Goal: Task Accomplishment & Management: Use online tool/utility

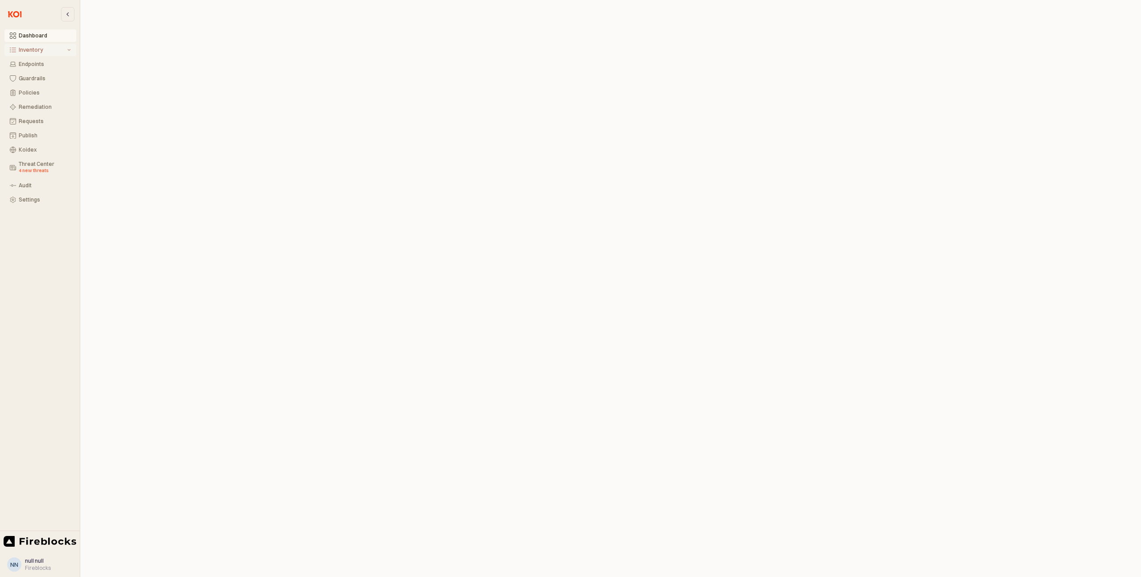
click at [21, 47] on div "Inventory" at bounding box center [42, 50] width 47 height 6
click at [31, 63] on div "All Items" at bounding box center [45, 64] width 49 height 6
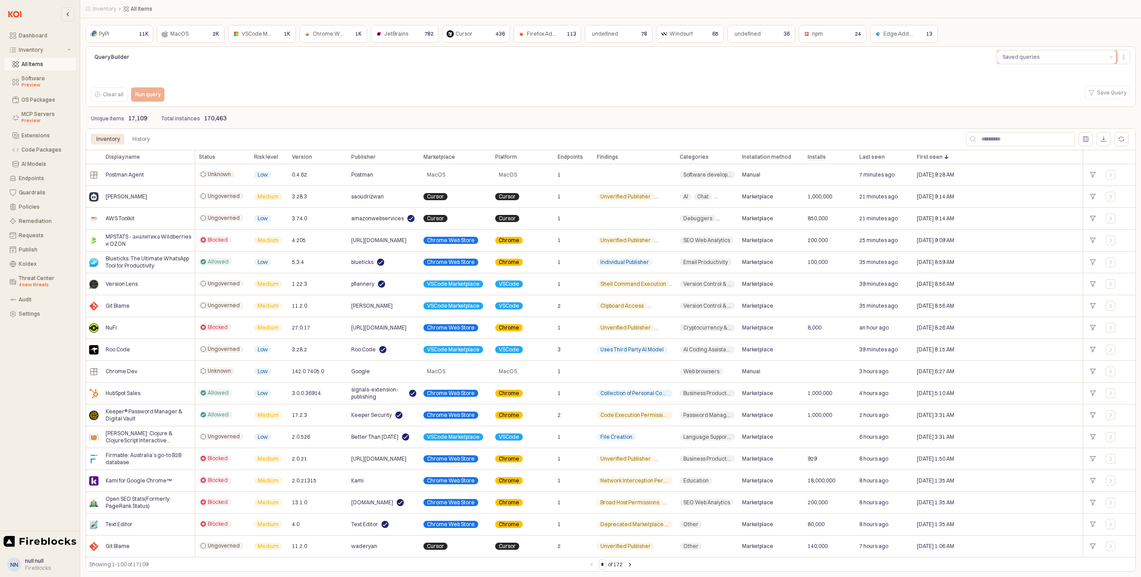
click at [1027, 56] on div "Saved queries" at bounding box center [1021, 57] width 37 height 9
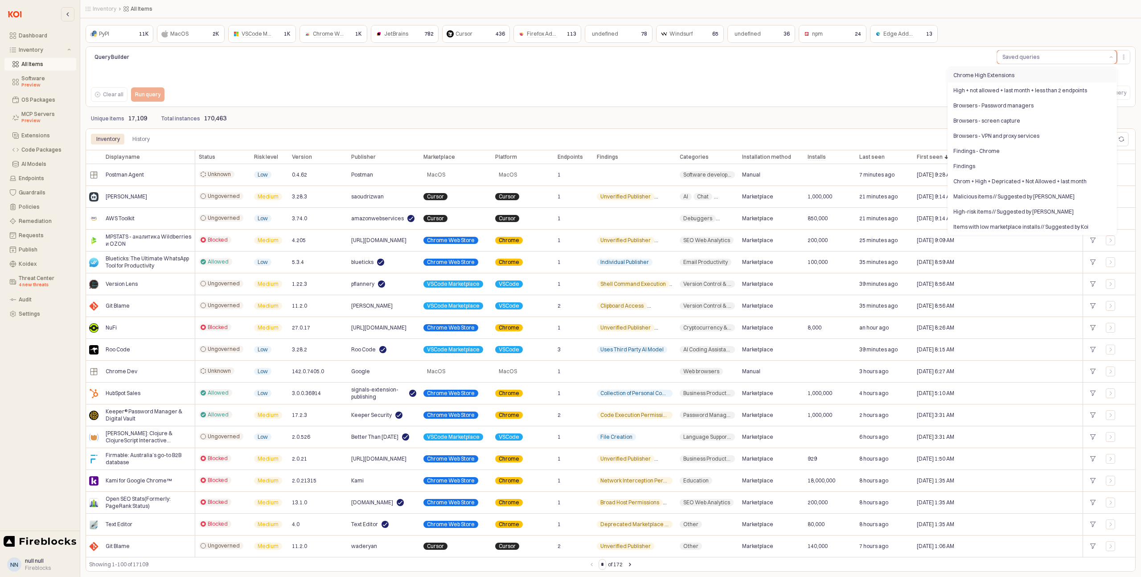
click at [1002, 74] on div "Chrome High Extensions" at bounding box center [1030, 75] width 152 height 7
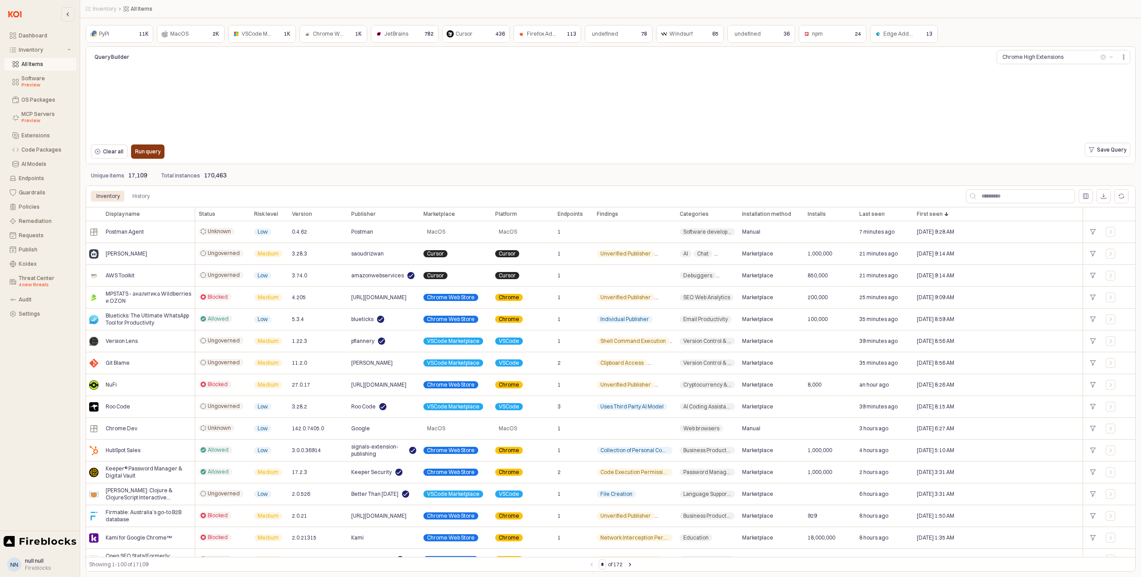
click at [145, 152] on p "Run query" at bounding box center [147, 151] width 25 height 7
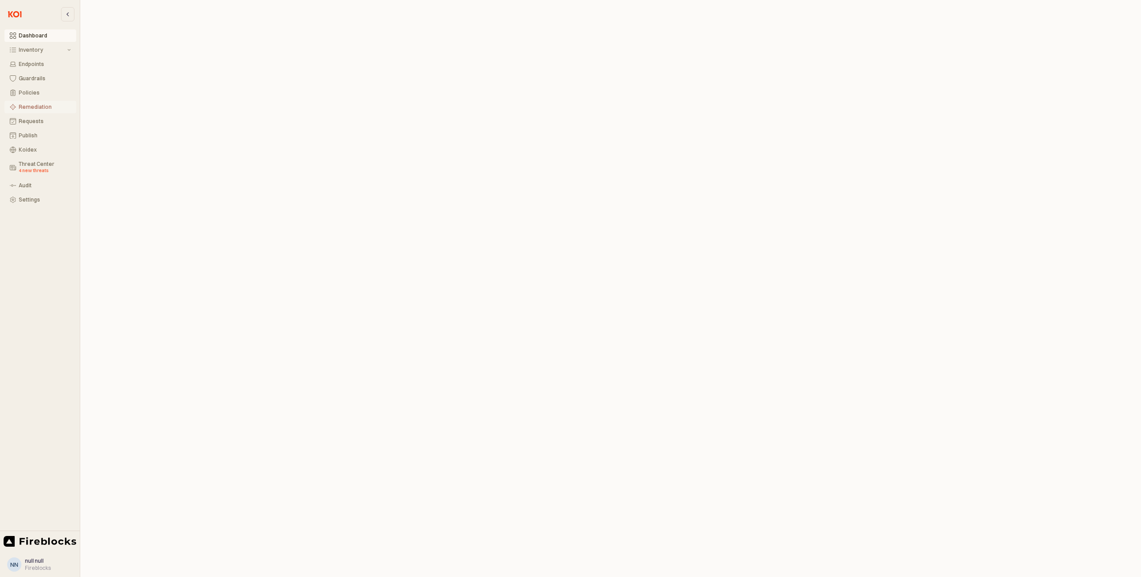
click at [37, 110] on button "Remediation" at bounding box center [40, 107] width 72 height 12
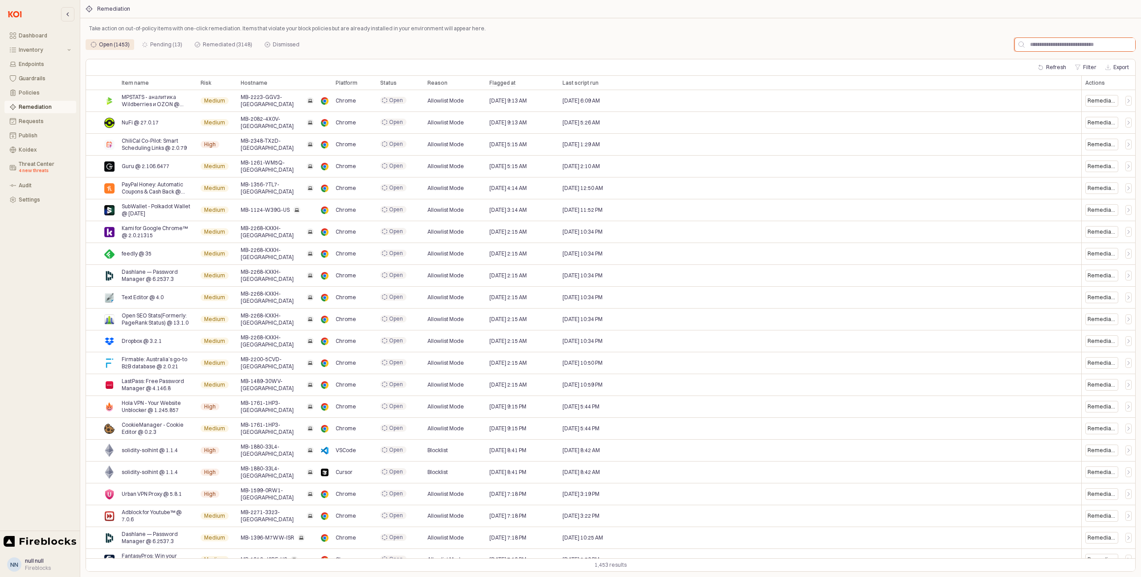
click at [1077, 44] on input "App Frame" at bounding box center [1080, 44] width 111 height 13
paste input "**********"
type input "**********"
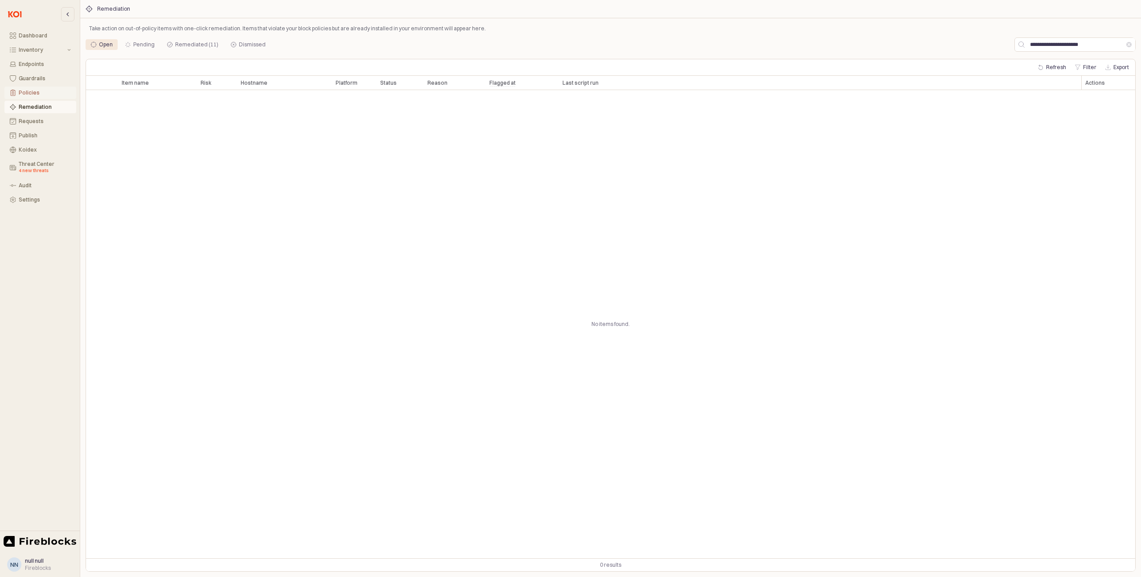
click at [27, 91] on div "Policies" at bounding box center [45, 93] width 52 height 6
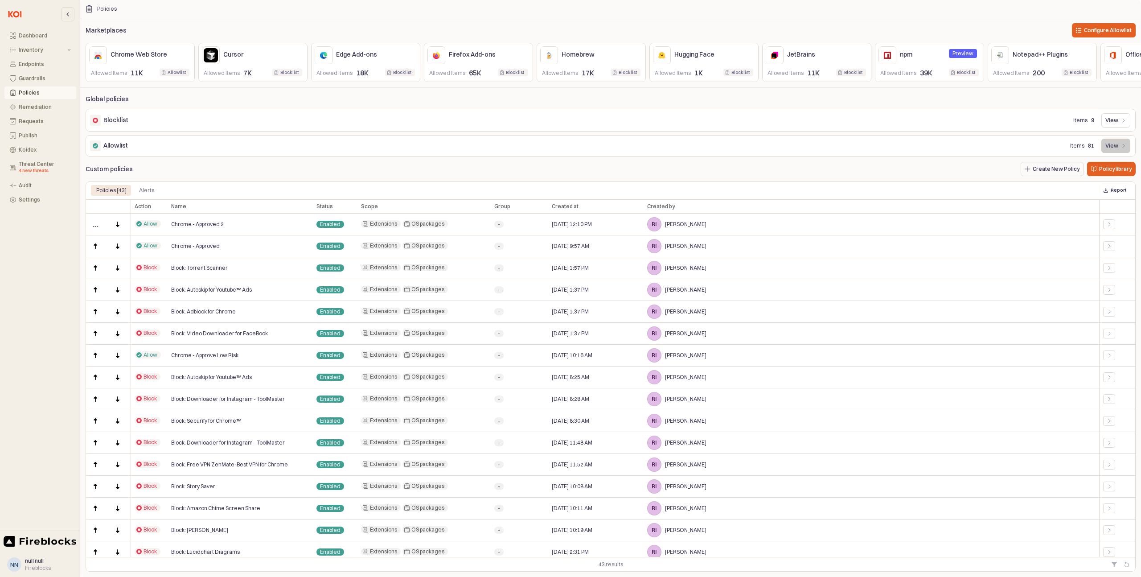
click at [1119, 151] on div "View" at bounding box center [1116, 145] width 21 height 13
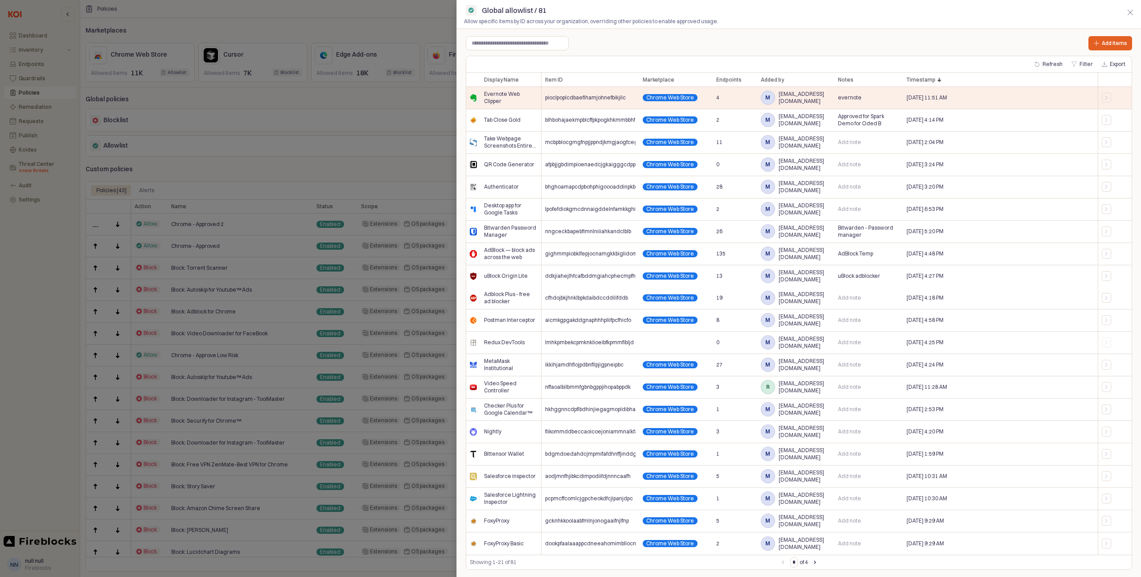
click at [420, 134] on div at bounding box center [570, 288] width 1141 height 577
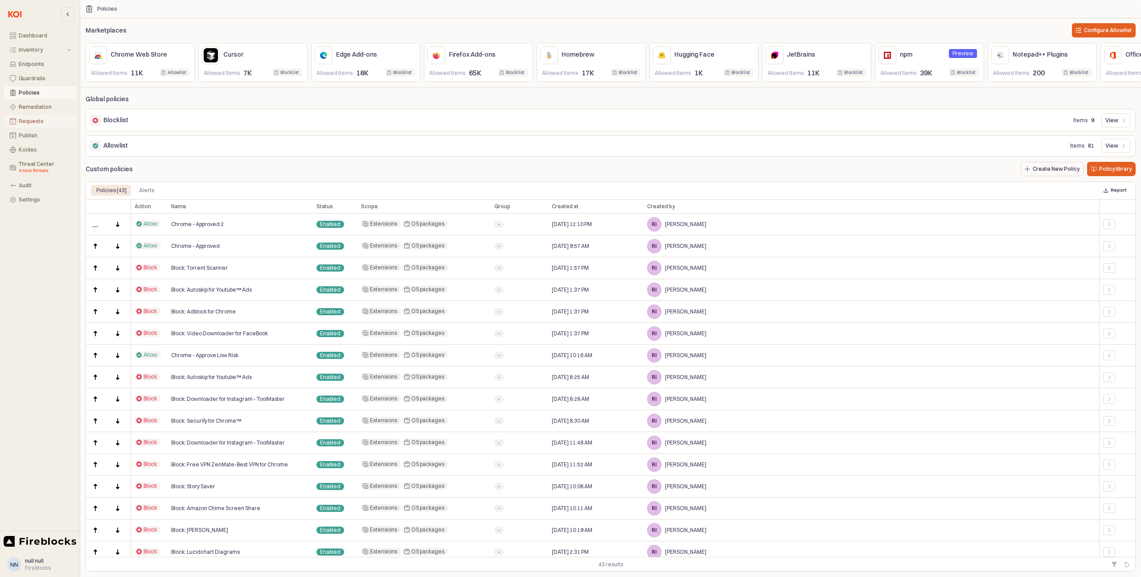
click at [33, 121] on div "Requests" at bounding box center [45, 121] width 52 height 6
click at [37, 108] on div "Remediation" at bounding box center [45, 107] width 52 height 6
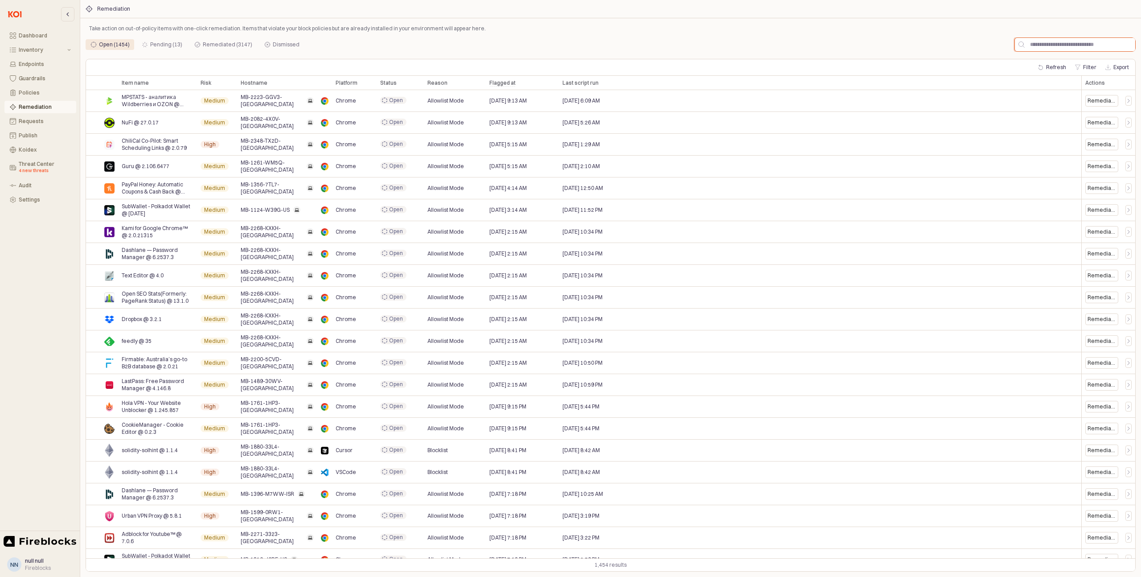
click at [1059, 43] on input "App Frame" at bounding box center [1080, 44] width 111 height 13
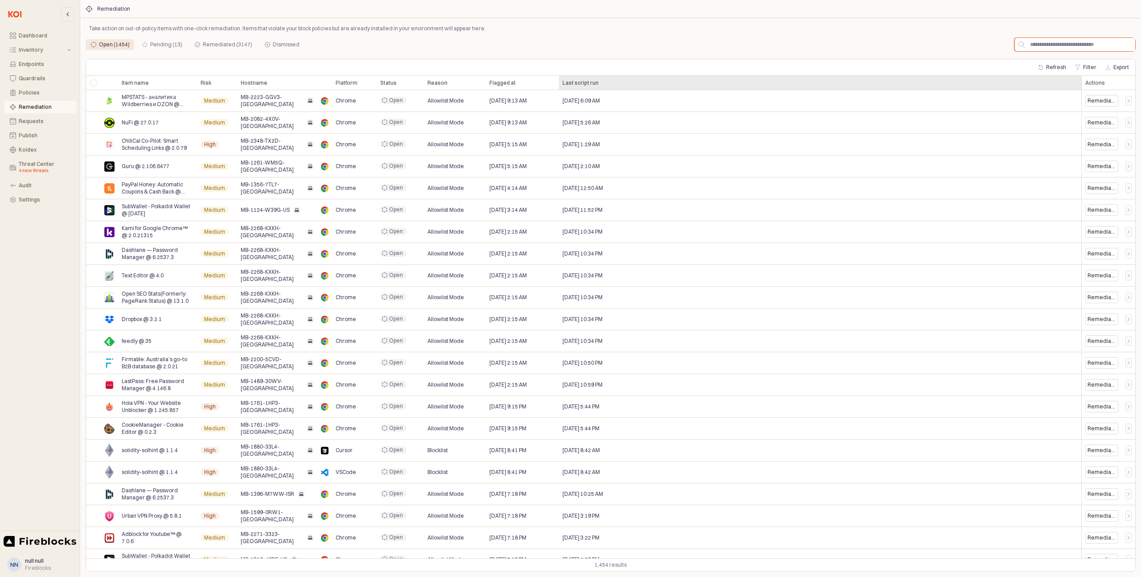
paste input "**********"
type input "**********"
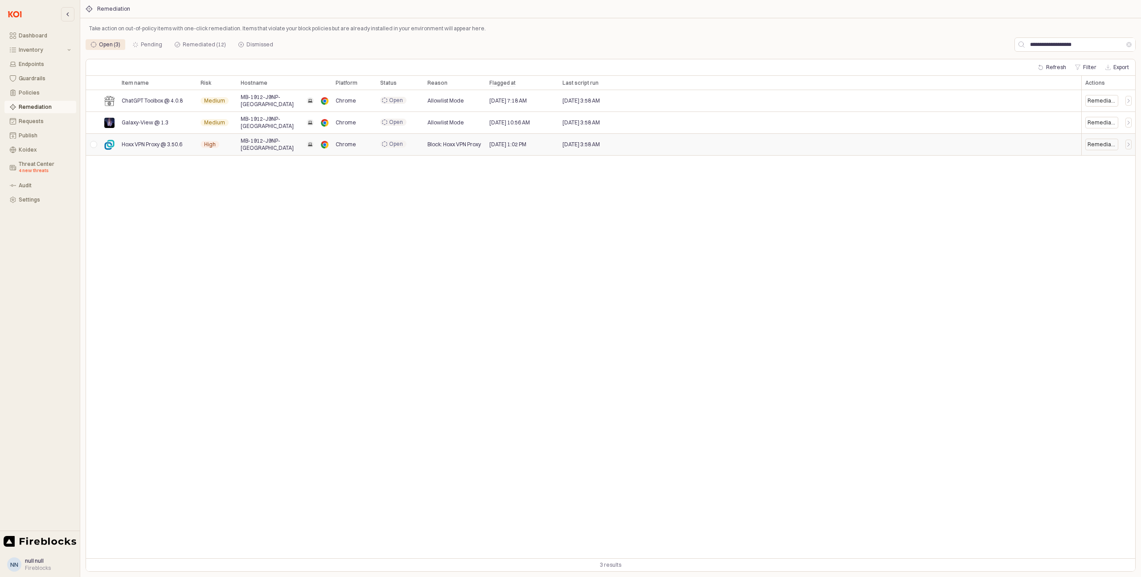
click at [92, 145] on div "App Frame" at bounding box center [93, 145] width 15 height 22
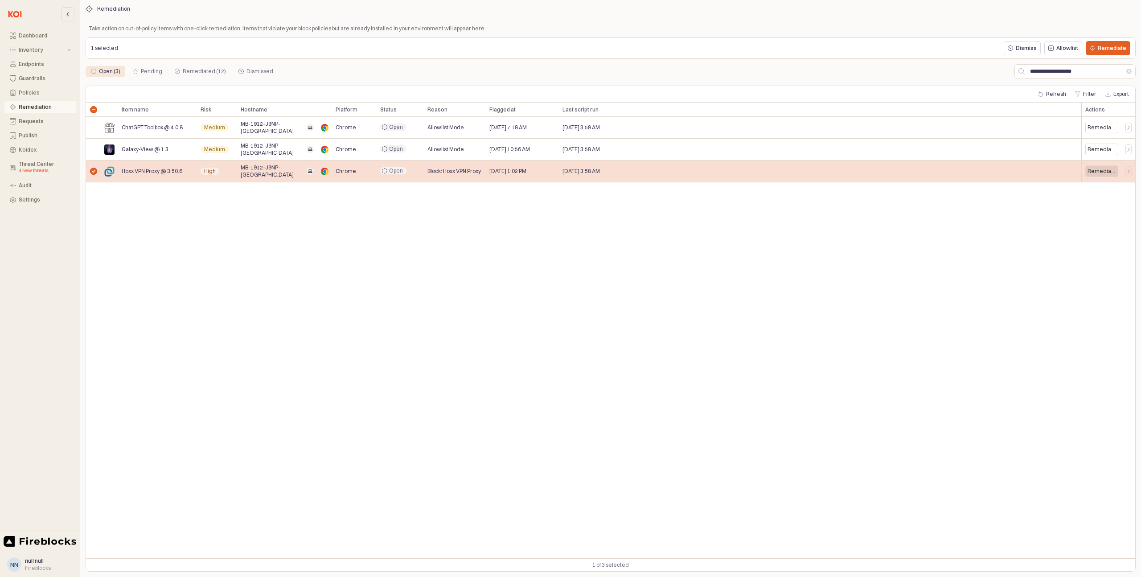
click at [1098, 172] on div "Remediate" at bounding box center [1102, 171] width 29 height 7
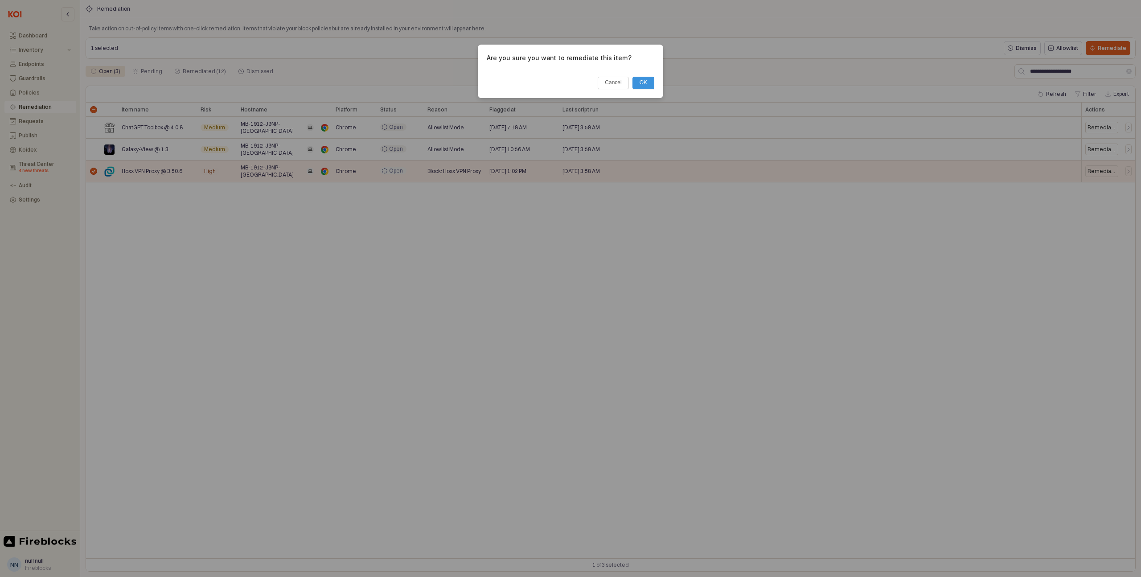
drag, startPoint x: 644, startPoint y: 85, endPoint x: 647, endPoint y: 91, distance: 7.6
click at [644, 85] on button "OK" at bounding box center [644, 83] width 22 height 12
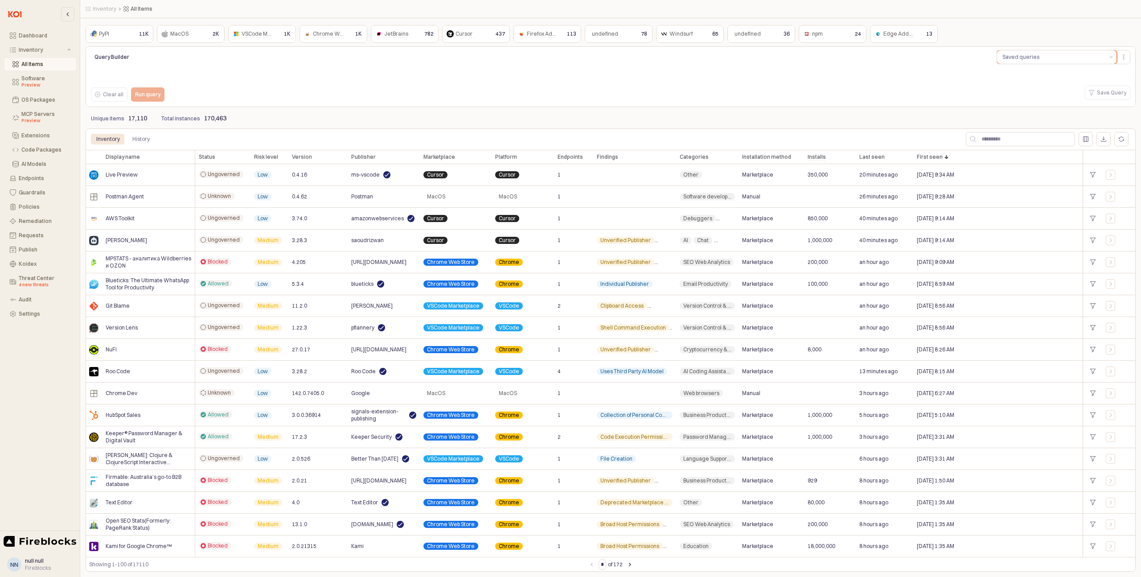
click at [1033, 58] on div "Saved queries" at bounding box center [1021, 57] width 37 height 9
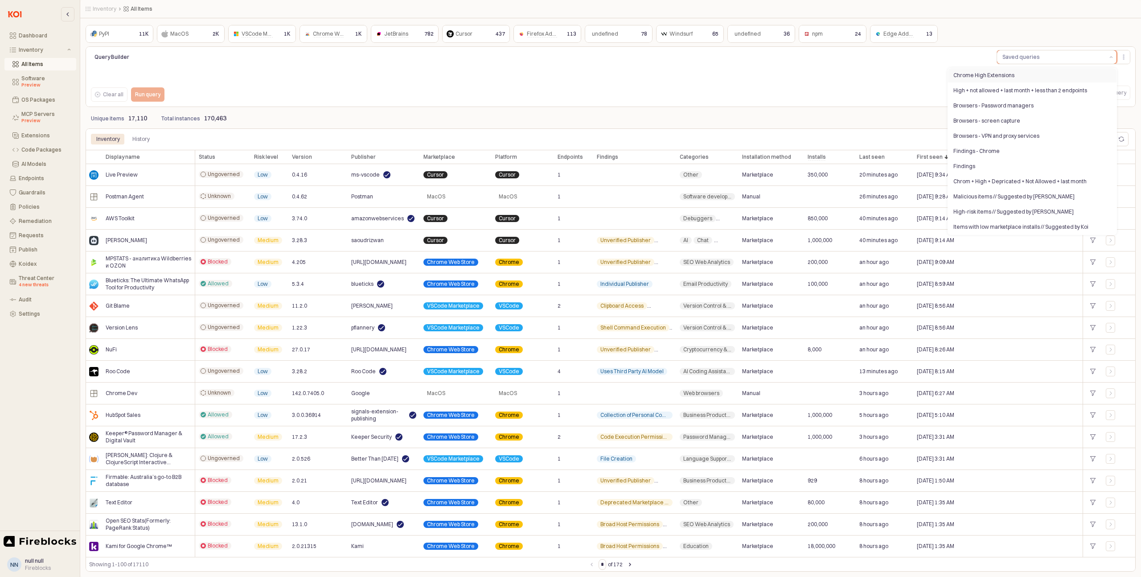
click at [992, 77] on div "Chrome High Extensions" at bounding box center [1030, 75] width 152 height 7
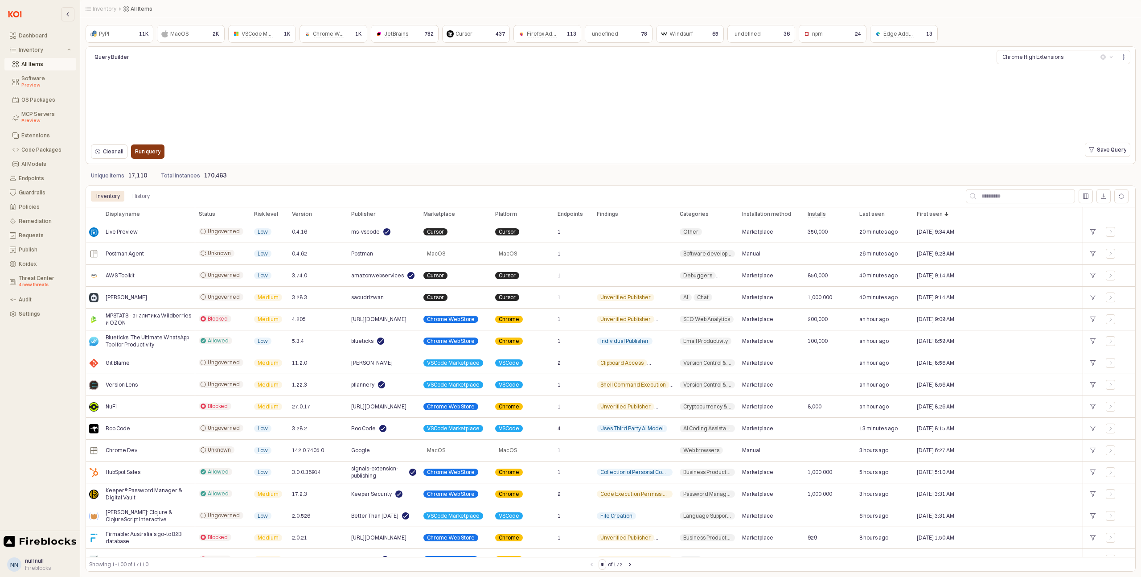
click at [146, 152] on p "Run query" at bounding box center [147, 151] width 25 height 7
